Goal: Check status: Check status

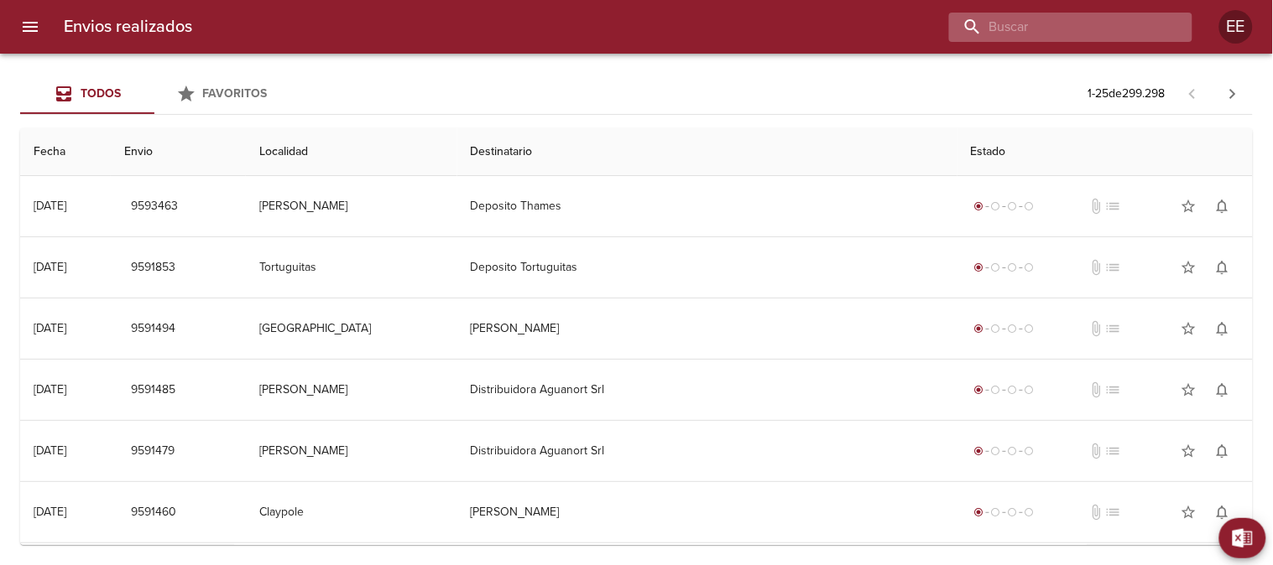
click at [1099, 23] on input "buscar" at bounding box center [1056, 27] width 215 height 29
paste input "ZABALJAUREGUI [PERSON_NAME]"
type input "ZABALJAUREGUI [PERSON_NAME]"
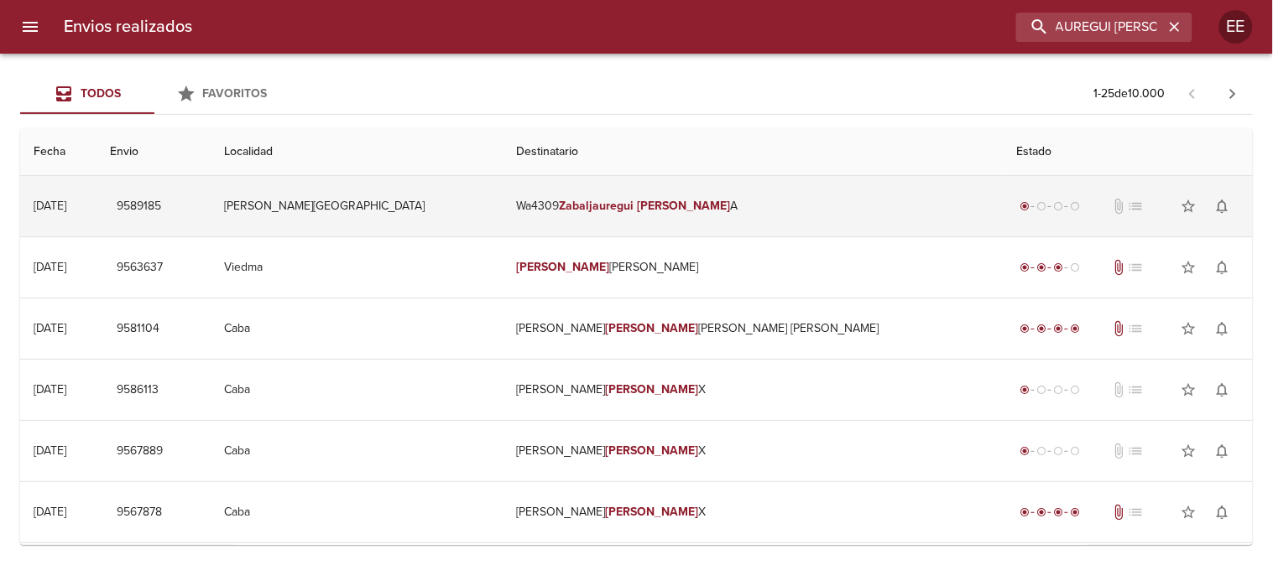
scroll to position [0, 0]
click at [786, 219] on td "Wa4309 [PERSON_NAME]" at bounding box center [753, 206] width 500 height 60
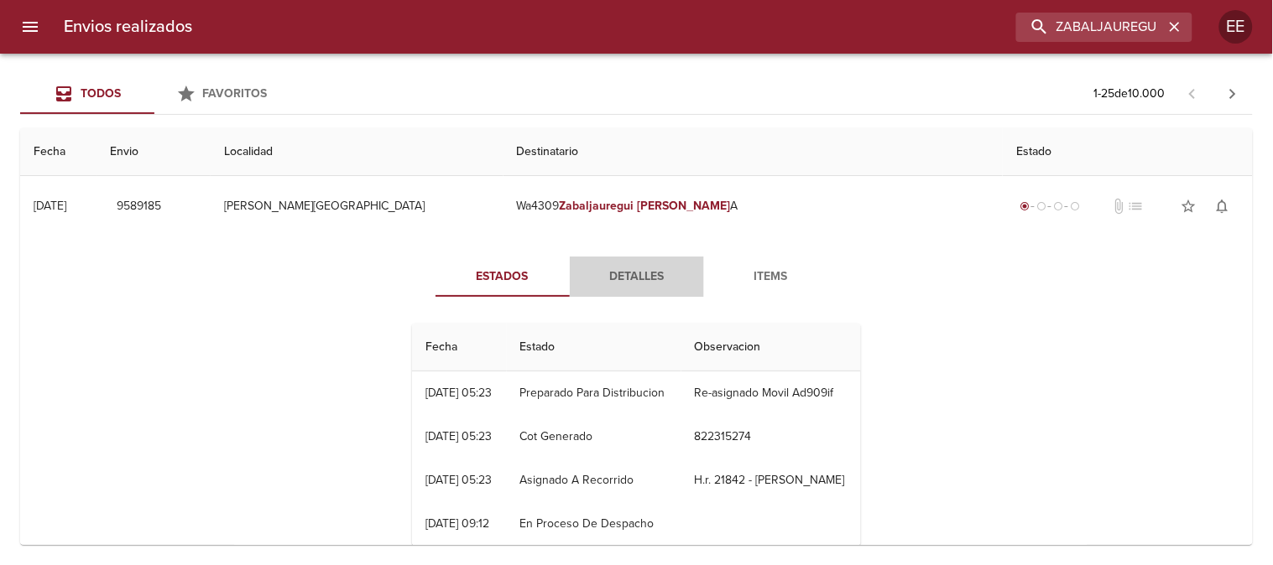
click at [609, 277] on span "Detalles" at bounding box center [637, 277] width 114 height 21
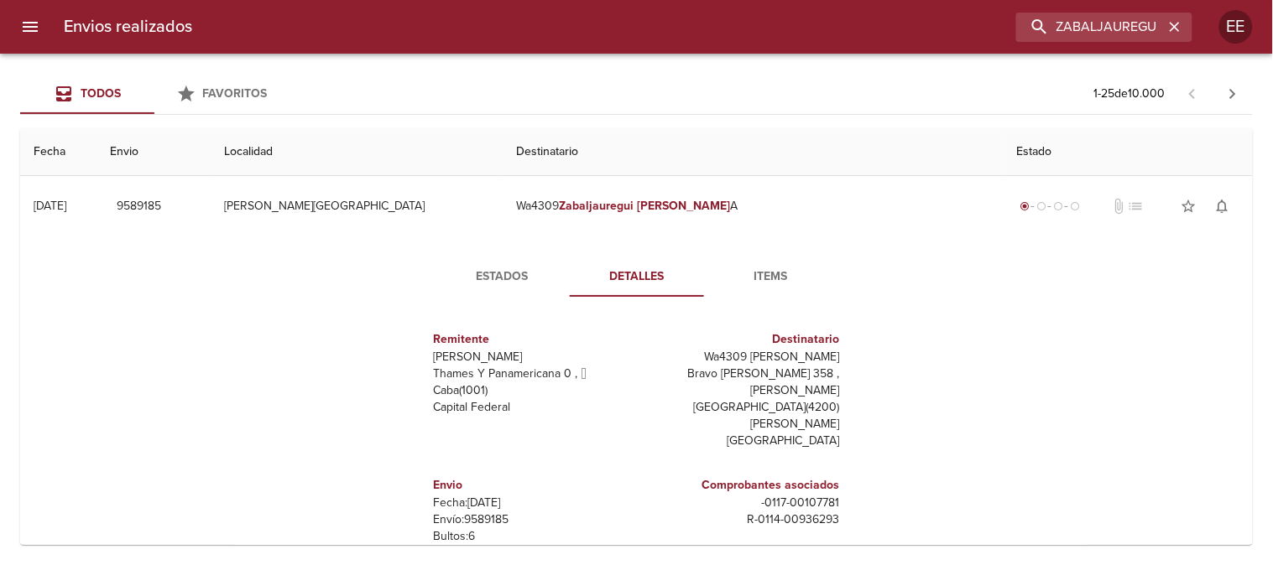
click at [768, 267] on span "Items" at bounding box center [771, 277] width 114 height 21
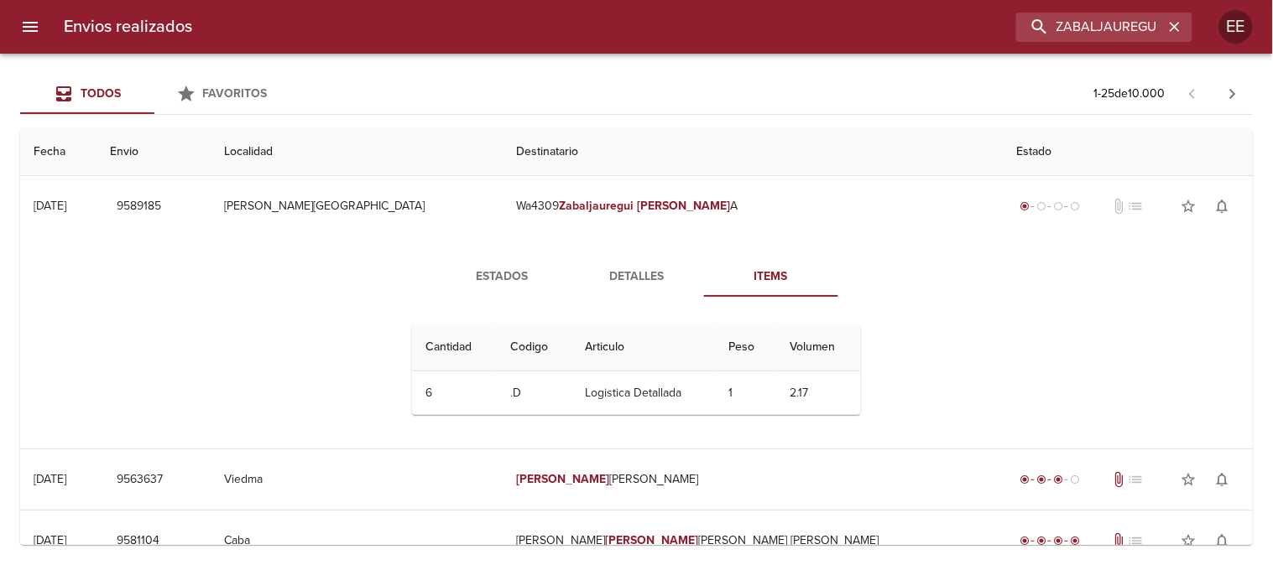
click at [614, 263] on button "Detalles" at bounding box center [637, 277] width 134 height 40
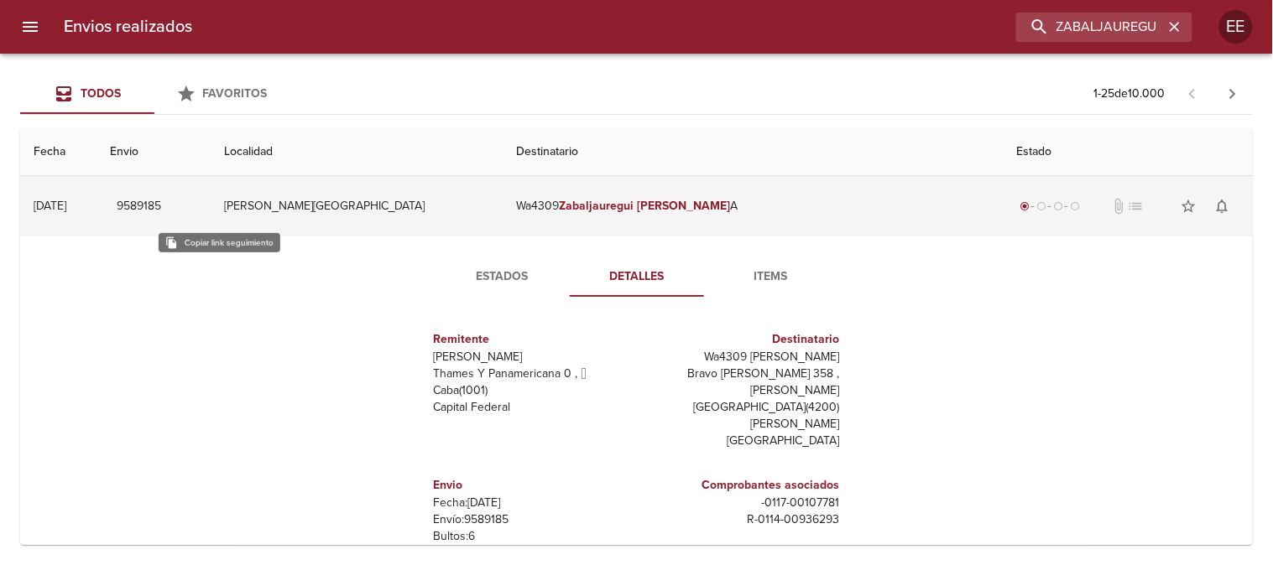
click at [161, 203] on span "9589185" at bounding box center [139, 206] width 44 height 21
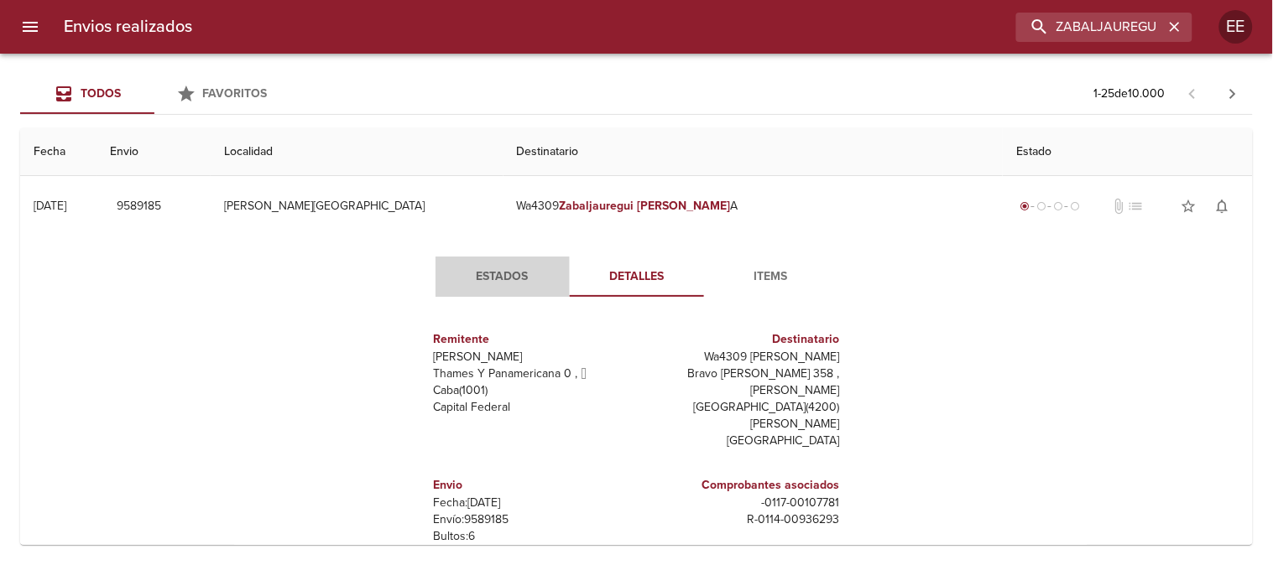
click at [500, 272] on span "Estados" at bounding box center [502, 277] width 114 height 21
